Goal: Find specific fact: Find specific fact

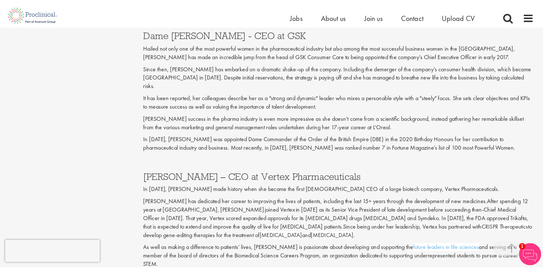
scroll to position [766, 0]
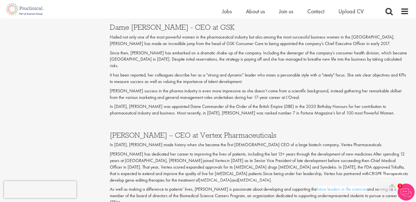
click at [128, 131] on h3 "[PERSON_NAME] – CEO at Vertex Pharmaceuticals" at bounding box center [259, 134] width 299 height 7
drag, startPoint x: 128, startPoint y: 128, endPoint x: 163, endPoint y: 129, distance: 35.4
click at [163, 131] on h3 "[PERSON_NAME] – CEO at Vertex Pharmaceuticals" at bounding box center [259, 134] width 299 height 7
copy h3 "[PERSON_NAME]"
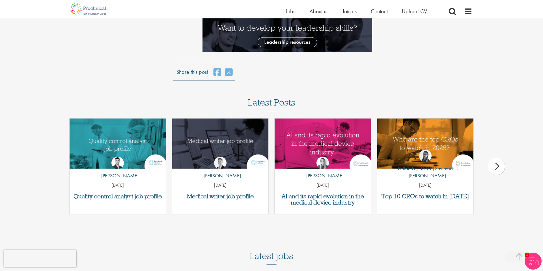
scroll to position [1270, 0]
